Goal: Information Seeking & Learning: Learn about a topic

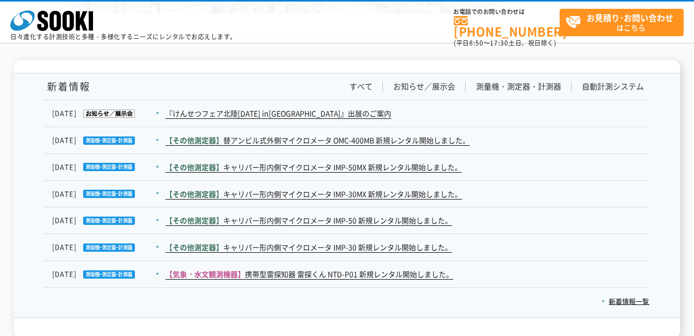
scroll to position [1705, 0]
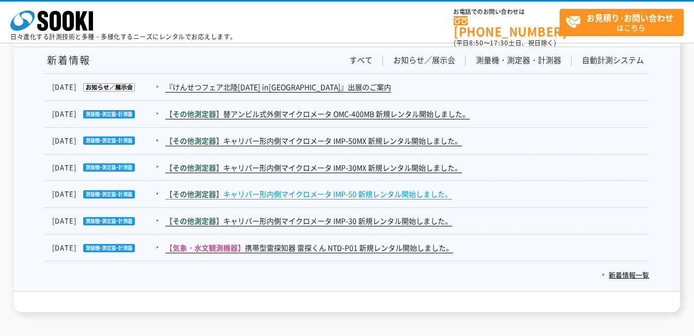
click at [315, 193] on link "【その他測定器】 キャリパー形内側マイクロメータ IMP-50 新規レンタル開始しました。" at bounding box center [308, 194] width 287 height 11
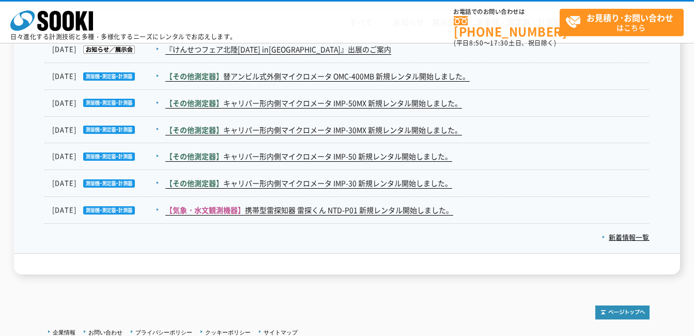
scroll to position [1757, 0]
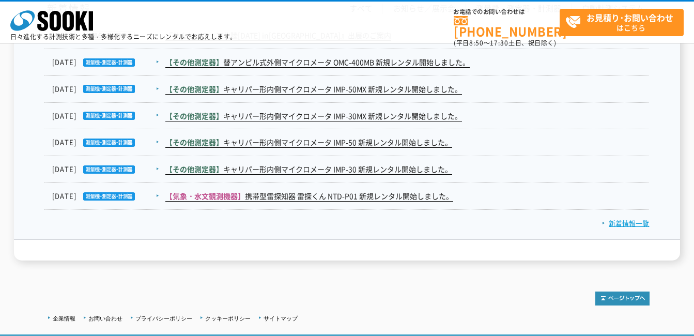
click at [629, 219] on link "新着情報一覧" at bounding box center [625, 223] width 47 height 10
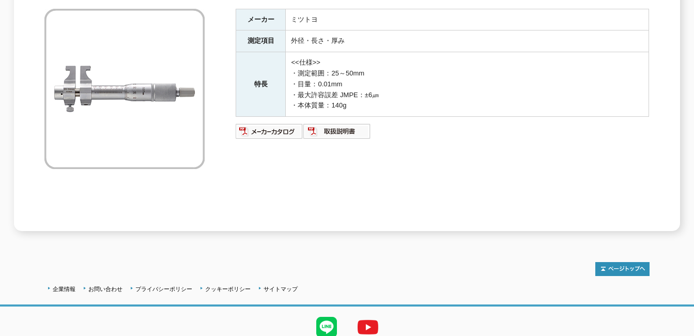
scroll to position [167, 0]
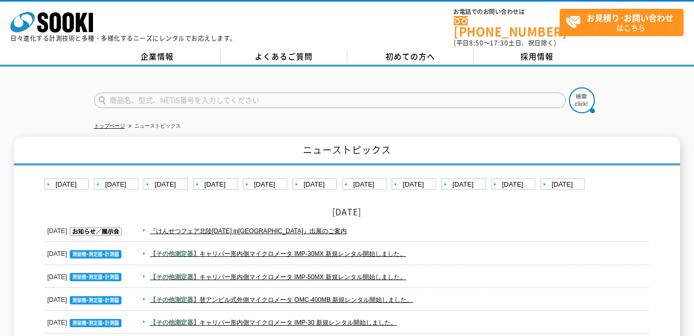
scroll to position [155, 0]
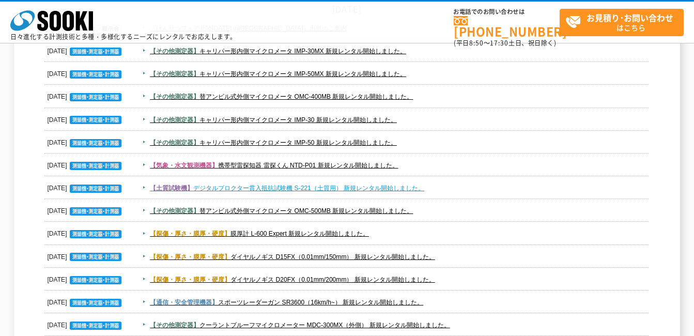
click at [274, 190] on link "【土質試験機】 デジタルプロクター貫入抵抗試験機 S-221（土質用） 新規レンタル開始しました。" at bounding box center [287, 187] width 274 height 7
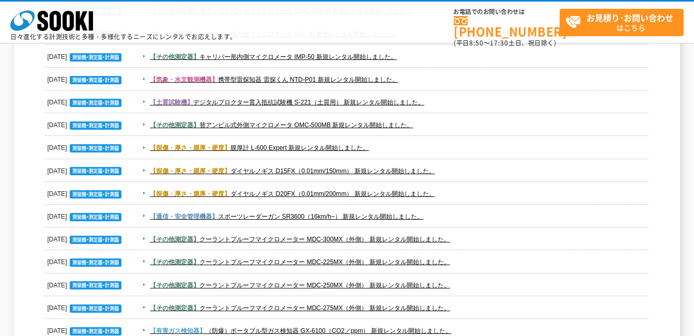
scroll to position [258, 0]
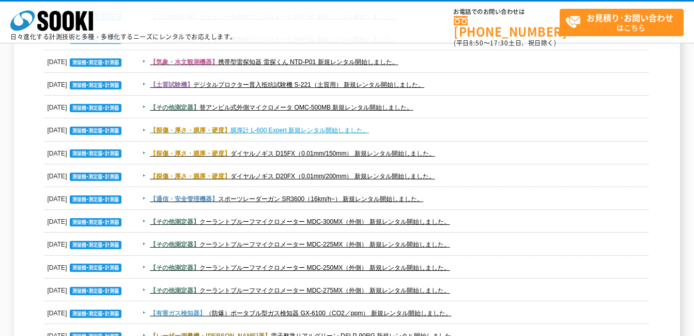
click at [294, 133] on link "【探傷・厚さ・膜厚・硬度】 膜厚計 L-600 Expert 新規レンタル開始しました。" at bounding box center [259, 130] width 219 height 7
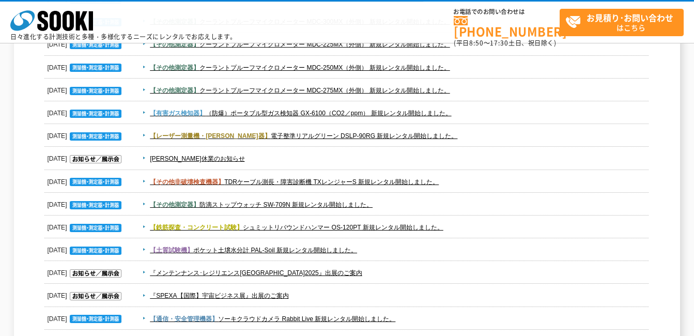
scroll to position [465, 0]
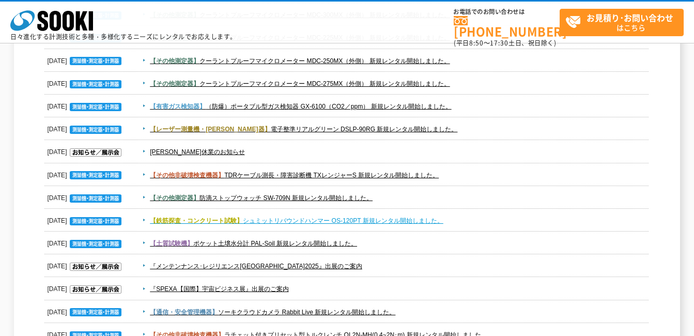
click at [380, 223] on link "【鉄筋探査・コンクリート試験】 シュミットリバウンドハンマー OS-120PT 新規レンタル開始しました。" at bounding box center [297, 220] width 294 height 7
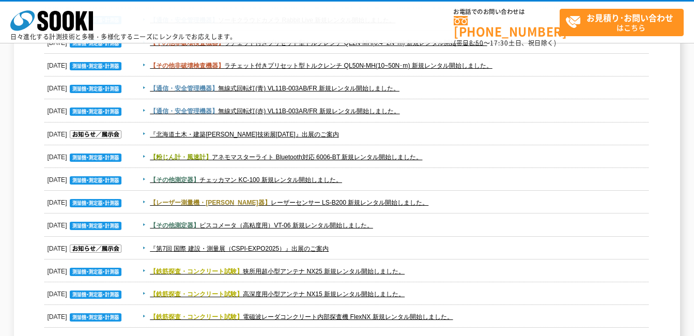
scroll to position [775, 0]
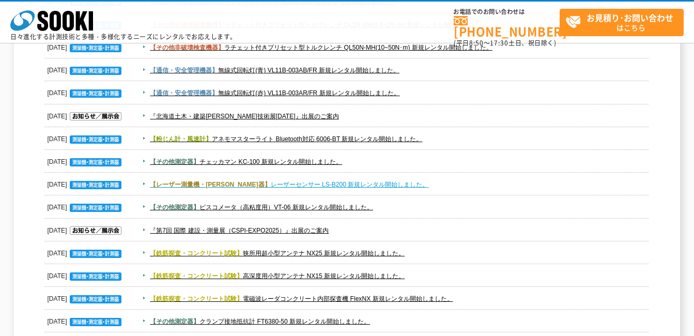
click at [350, 184] on link "【レーザー測量機・墨出器】 レーザーセンサー LS-B200 新規レンタル開始しました。" at bounding box center [289, 184] width 279 height 7
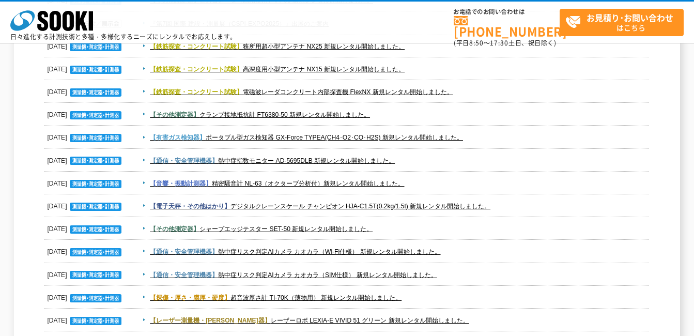
scroll to position [1085, 0]
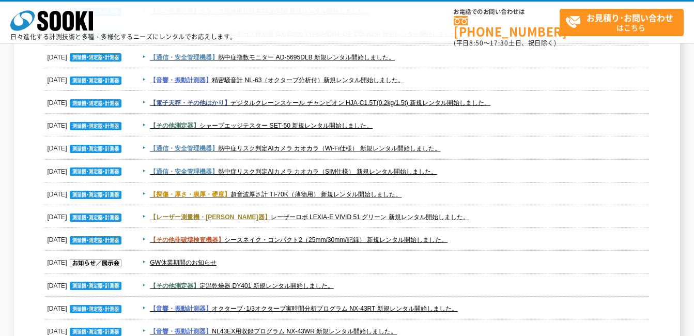
click at [436, 127] on span "【その他測定器】 シャープエッジテスター SET-50 新規レンタル開始しました。" at bounding box center [393, 125] width 511 height 12
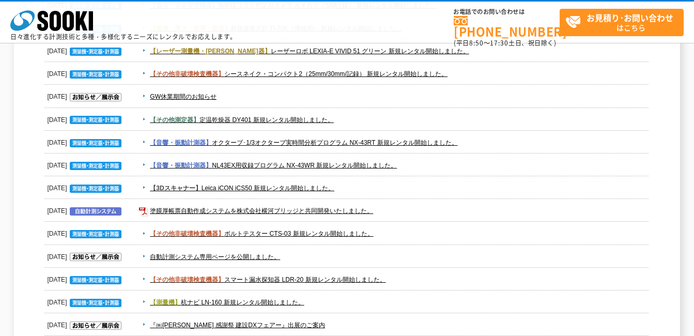
scroll to position [1292, 0]
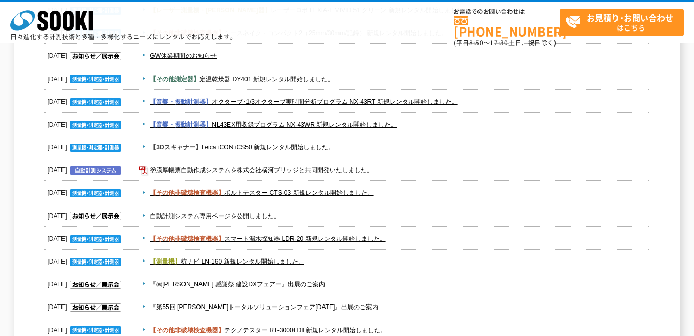
click at [267, 45] on dd "GW休業期間のお知らせ" at bounding box center [346, 55] width 605 height 23
click at [270, 64] on dd "GW休業期間のお知らせ" at bounding box center [346, 55] width 605 height 23
click at [268, 48] on dd "GW休業期間のお知らせ" at bounding box center [346, 55] width 605 height 23
click at [227, 64] on dd "GW休業期間のお知らせ" at bounding box center [346, 55] width 605 height 23
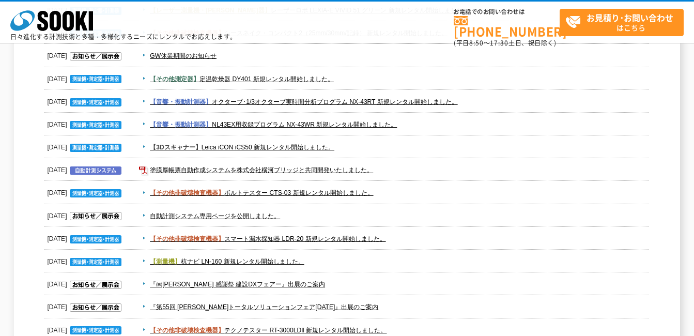
click at [227, 64] on dd "GW休業期間のお知らせ" at bounding box center [346, 55] width 605 height 23
click at [226, 48] on dd "GW休業期間のお知らせ" at bounding box center [346, 55] width 605 height 23
click at [44, 63] on dd "GW休業期間のお知らせ" at bounding box center [346, 55] width 605 height 23
click at [300, 64] on dd "GW休業期間のお知らせ" at bounding box center [346, 55] width 605 height 23
click at [251, 51] on span "GW休業期間のお知らせ" at bounding box center [393, 56] width 511 height 12
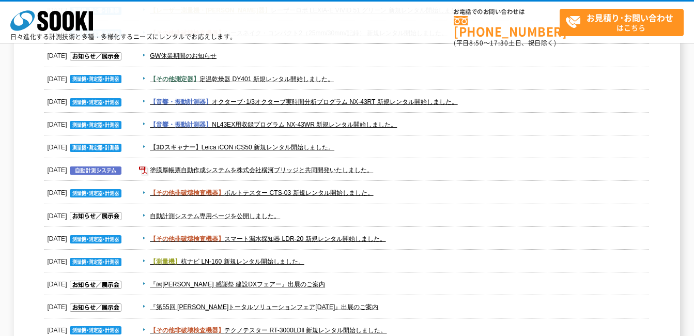
click at [251, 49] on dd "GW休業期間のお知らせ" at bounding box center [346, 55] width 605 height 23
click at [200, 64] on dd "GW休業期間のお知らせ" at bounding box center [346, 55] width 605 height 23
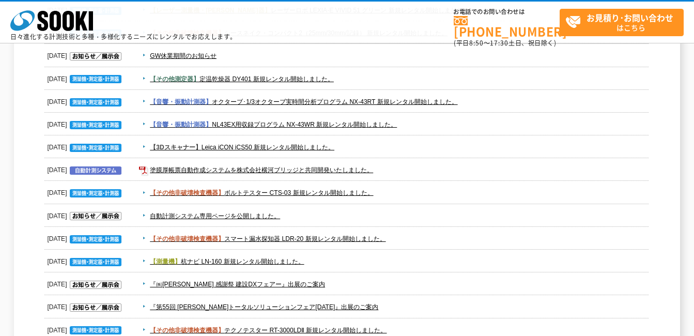
click at [259, 55] on span "GW休業期間のお知らせ" at bounding box center [393, 56] width 511 height 12
click at [223, 47] on dd "GW休業期間のお知らせ" at bounding box center [346, 55] width 605 height 23
click at [255, 53] on span "GW休業期間のお知らせ" at bounding box center [393, 56] width 511 height 12
click at [487, 64] on dd "GW休業期間のお知らせ" at bounding box center [346, 55] width 605 height 23
click at [277, 61] on span "GW休業期間のお知らせ" at bounding box center [393, 56] width 511 height 12
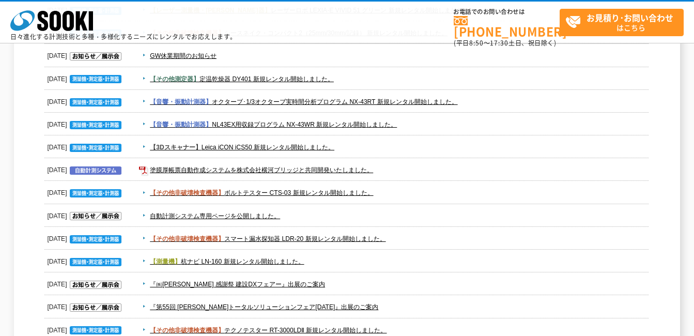
click at [272, 50] on span "GW休業期間のお知らせ" at bounding box center [393, 56] width 511 height 12
click at [264, 61] on span "GW休業期間のお知らせ" at bounding box center [393, 56] width 511 height 12
click at [260, 48] on dd "GW休業期間のお知らせ" at bounding box center [346, 55] width 605 height 23
click at [352, 68] on dd "【その他測定器】 定温乾燥器 DY401 新規レンタル開始しました。" at bounding box center [346, 79] width 605 height 23
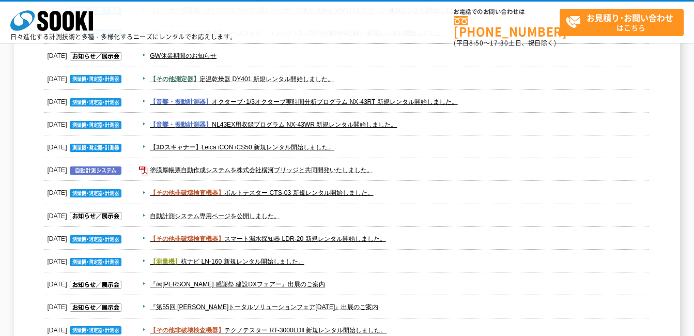
click at [338, 47] on dd "GW休業期間のお知らせ" at bounding box center [346, 55] width 605 height 23
click at [425, 58] on span "GW休業期間のお知らせ" at bounding box center [393, 56] width 511 height 12
click at [410, 43] on dd "【その他非破壊検査機器】 シースネイク・コンパクト2（25mm/30mm/記録） 新規レンタル開始しました。" at bounding box center [346, 33] width 605 height 23
click at [418, 51] on span "GW休業期間のお知らせ" at bounding box center [393, 56] width 511 height 12
click at [408, 43] on div "株式会社 ソーキ spMenu 日々進化する計測技術と多種・多様化するニーズにレンタルでお応えします。 お電話でのお問い合わせは 0120-856-990 (…" at bounding box center [347, 21] width 694 height 43
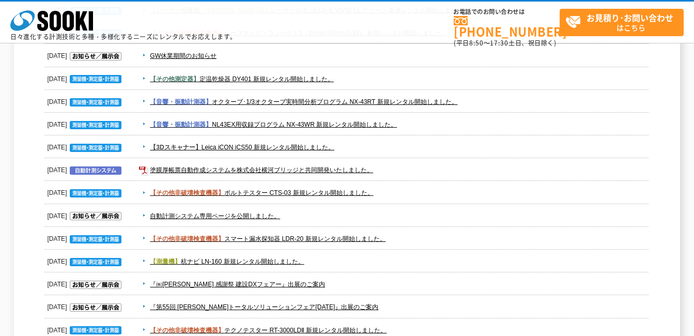
click at [422, 63] on dd "GW休業期間のお知らせ" at bounding box center [346, 55] width 605 height 23
click at [401, 43] on dd "【その他非破壊検査機器】 シースネイク・コンパクト2（25mm/30mm/記録） 新規レンタル開始しました。" at bounding box center [346, 33] width 605 height 23
click at [294, 50] on span "GW休業期間のお知らせ" at bounding box center [393, 56] width 511 height 12
click at [299, 45] on dd "GW休業期間のお知らせ" at bounding box center [346, 55] width 605 height 23
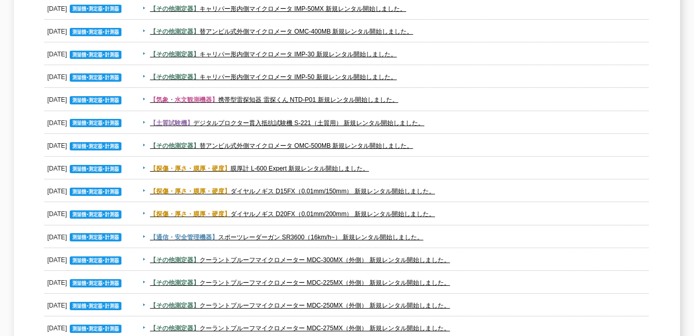
scroll to position [0, 0]
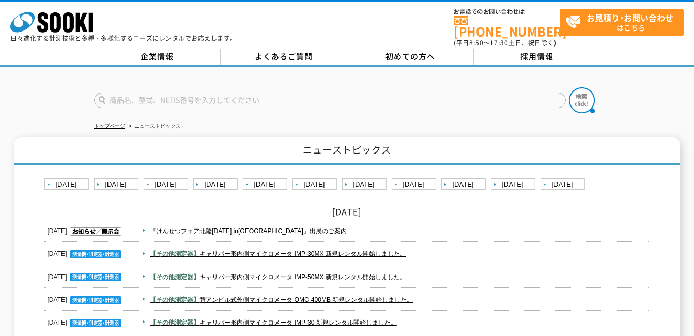
click at [285, 92] on input "text" at bounding box center [330, 100] width 472 height 16
click at [247, 92] on input "text" at bounding box center [330, 100] width 472 height 16
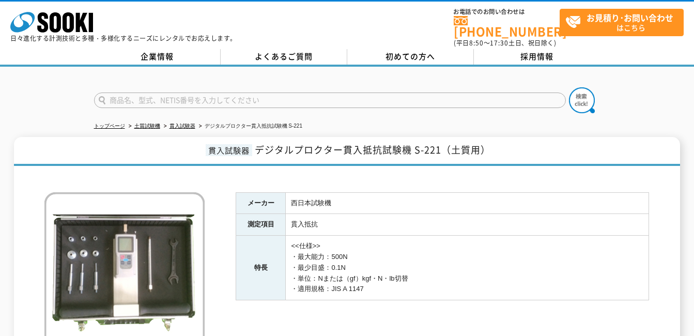
scroll to position [52, 0]
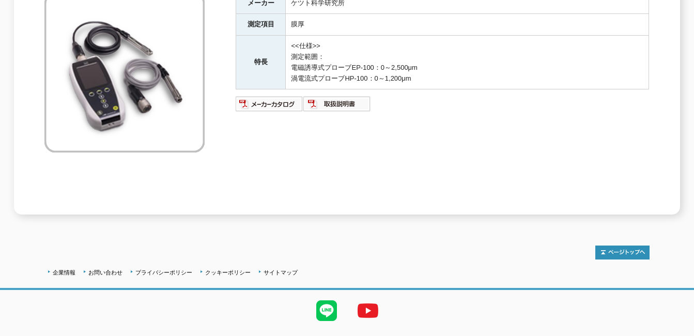
scroll to position [207, 0]
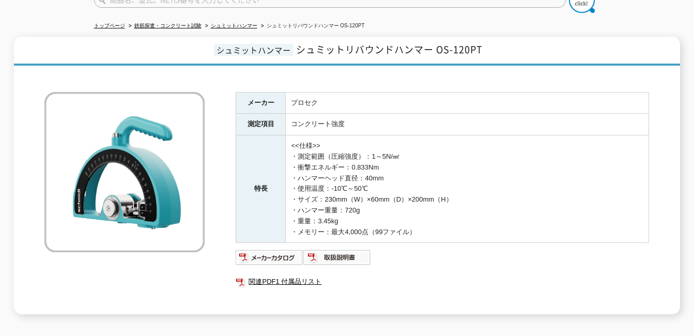
scroll to position [219, 0]
